Goal: Information Seeking & Learning: Learn about a topic

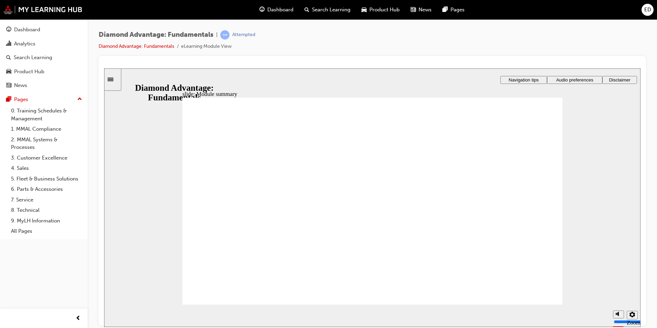
checkbox input "true"
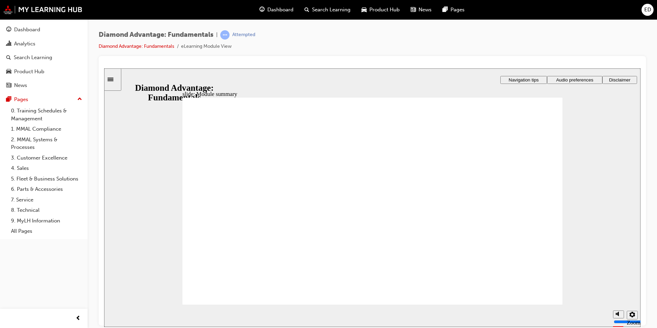
checkbox input "true"
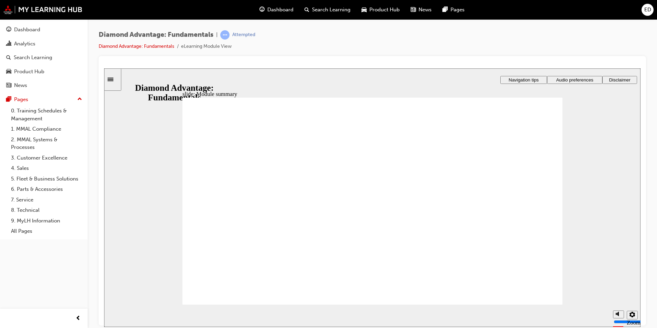
checkbox input "true"
drag, startPoint x: 363, startPoint y: 195, endPoint x: 434, endPoint y: 236, distance: 81.5
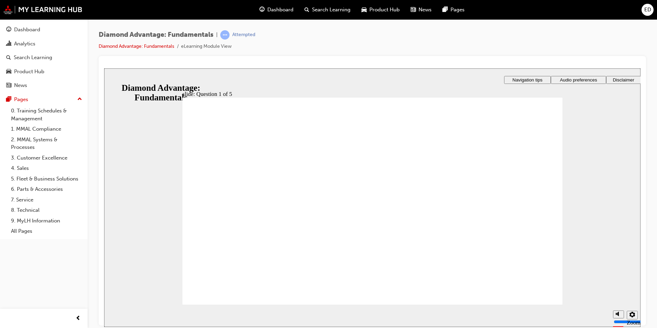
drag, startPoint x: 370, startPoint y: 188, endPoint x: 382, endPoint y: 229, distance: 42.7
drag, startPoint x: 459, startPoint y: 260, endPoint x: 362, endPoint y: 230, distance: 101.6
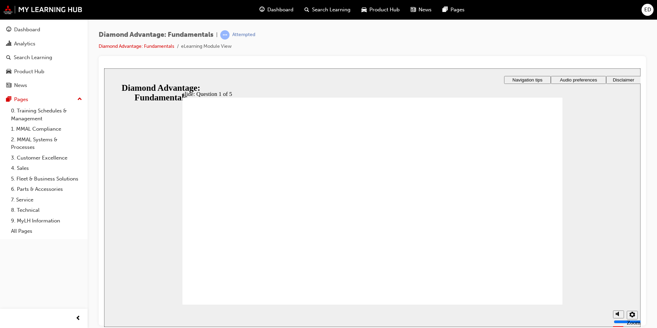
drag, startPoint x: 363, startPoint y: 260, endPoint x: 268, endPoint y: 233, distance: 98.8
drag, startPoint x: 281, startPoint y: 261, endPoint x: 455, endPoint y: 236, distance: 176.5
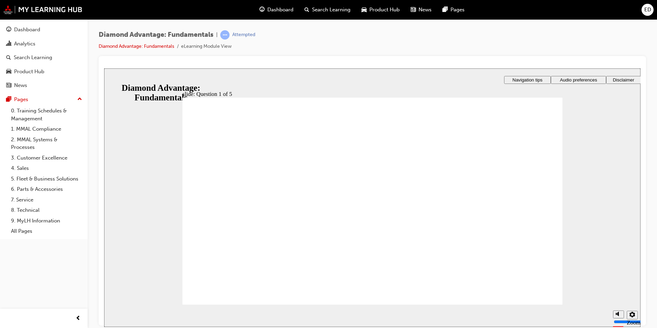
radio input "true"
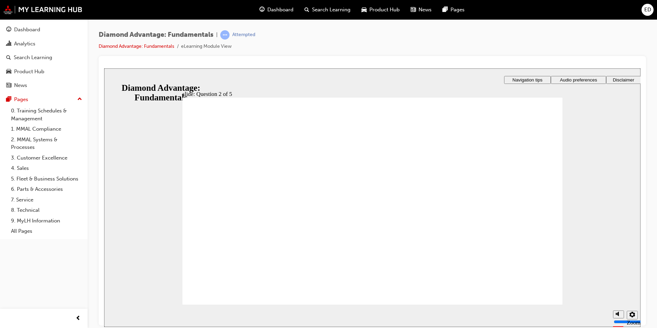
radio input "true"
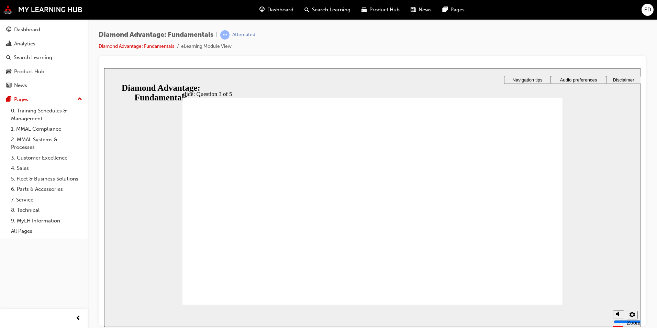
checkbox input "true"
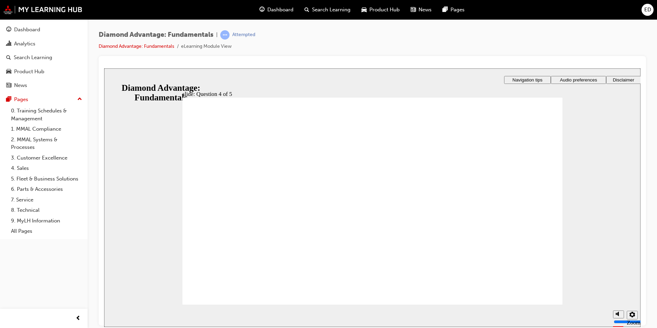
radio input "true"
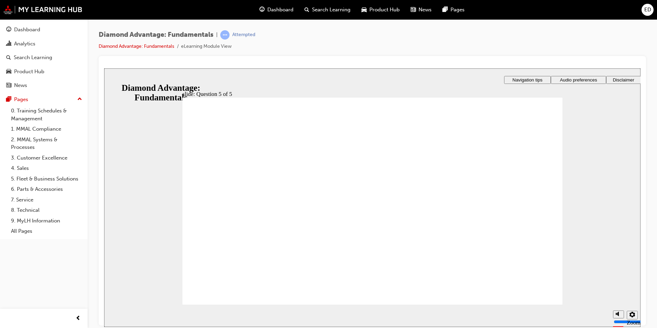
drag, startPoint x: 442, startPoint y: 253, endPoint x: 361, endPoint y: 228, distance: 85.3
drag, startPoint x: 290, startPoint y: 259, endPoint x: 462, endPoint y: 227, distance: 175.8
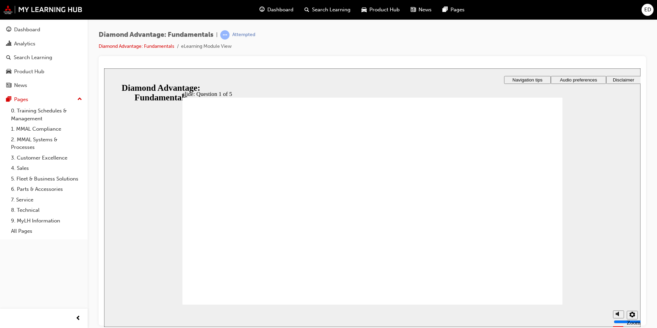
drag, startPoint x: 375, startPoint y: 259, endPoint x: 275, endPoint y: 235, distance: 103.2
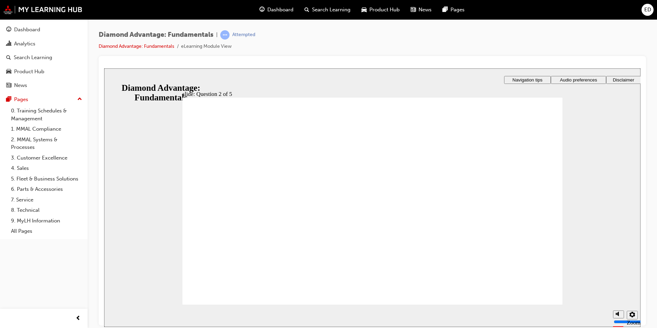
radio input "true"
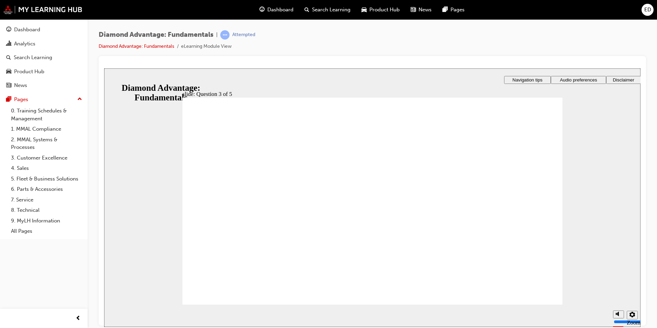
radio input "true"
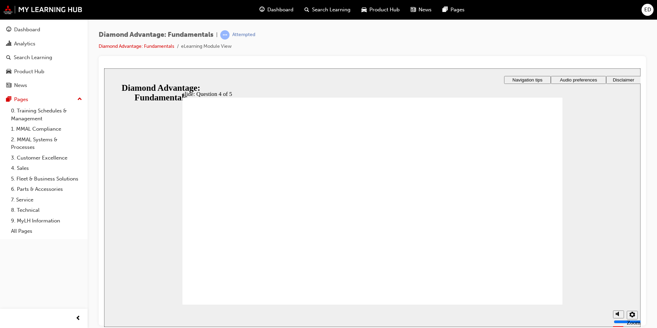
checkbox input "true"
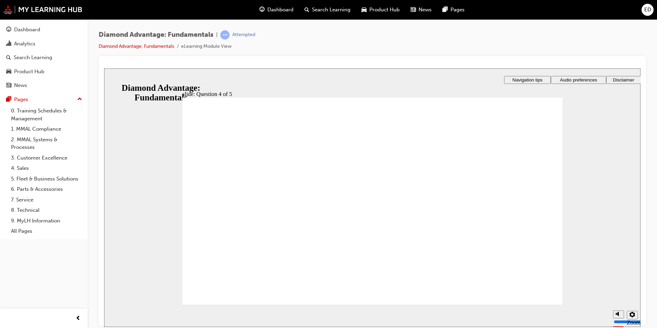
radio input "true"
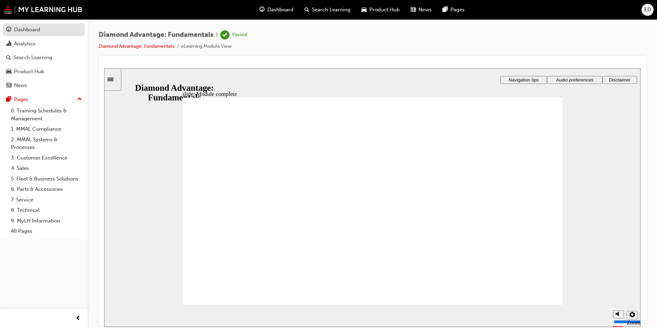
click at [26, 29] on div "Dashboard" at bounding box center [27, 30] width 26 height 8
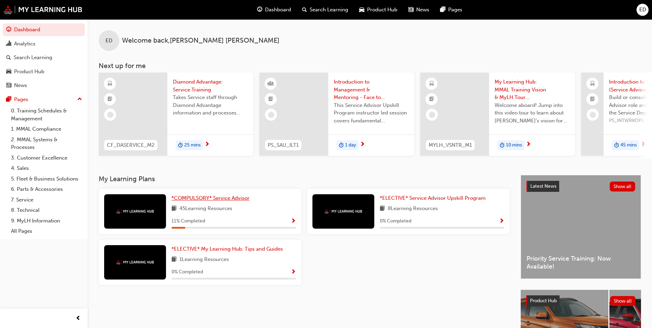
click at [191, 198] on span "*COMPULSORY* Service Advisor" at bounding box center [211, 198] width 78 height 6
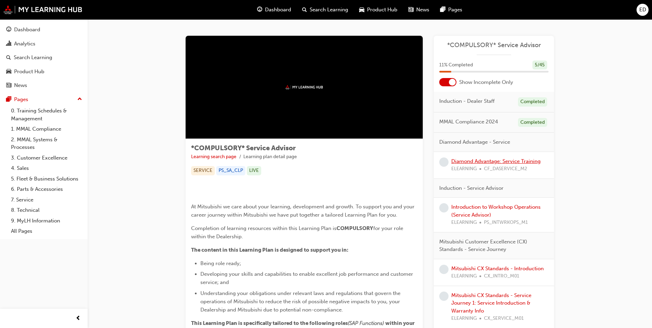
click at [479, 163] on link "Diamond Advantage: Service Training" at bounding box center [495, 161] width 89 height 6
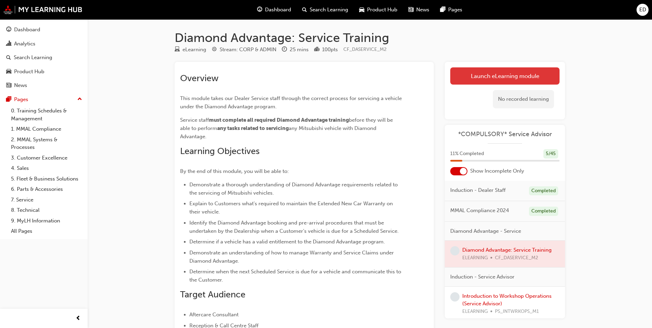
click at [498, 76] on link "Launch eLearning module" at bounding box center [504, 75] width 109 height 17
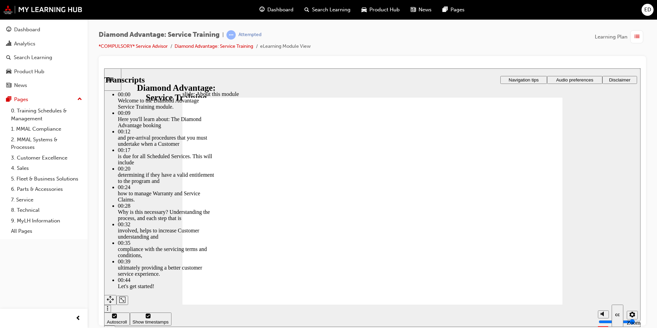
type input "47"
